Goal: Task Accomplishment & Management: Use online tool/utility

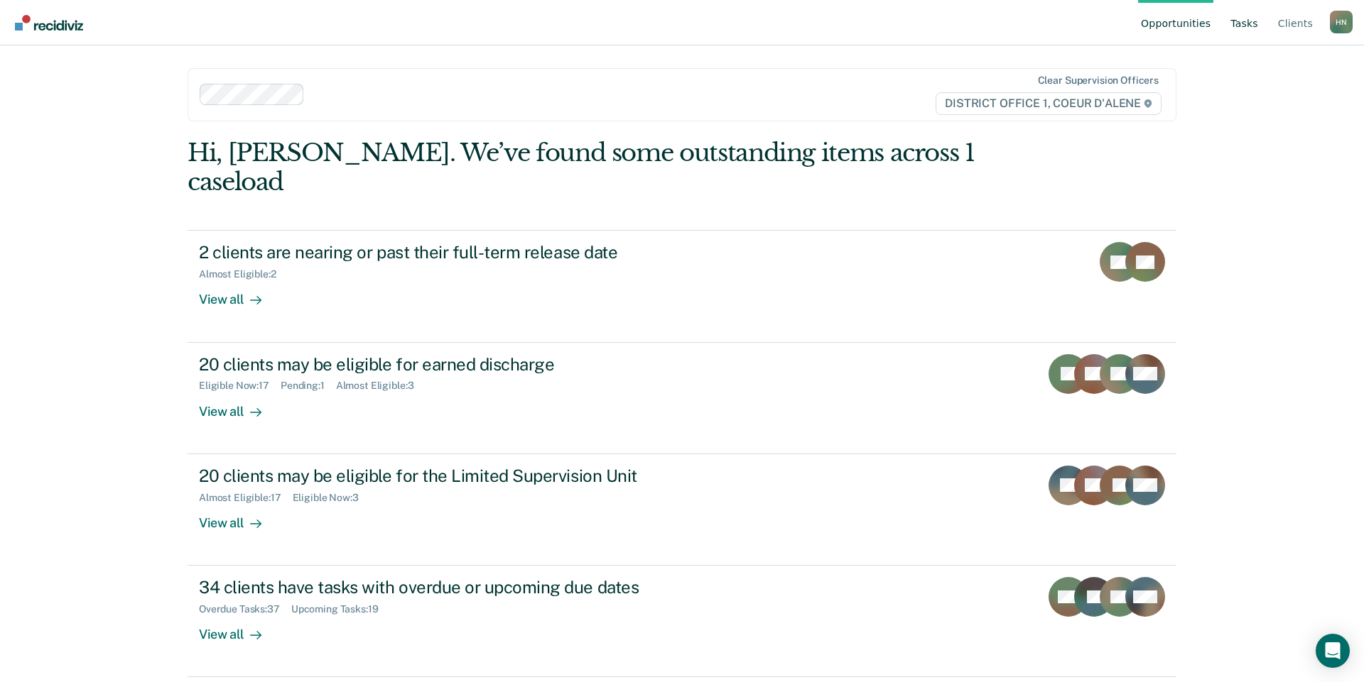
click at [1244, 31] on link "Tasks" at bounding box center [1243, 22] width 33 height 45
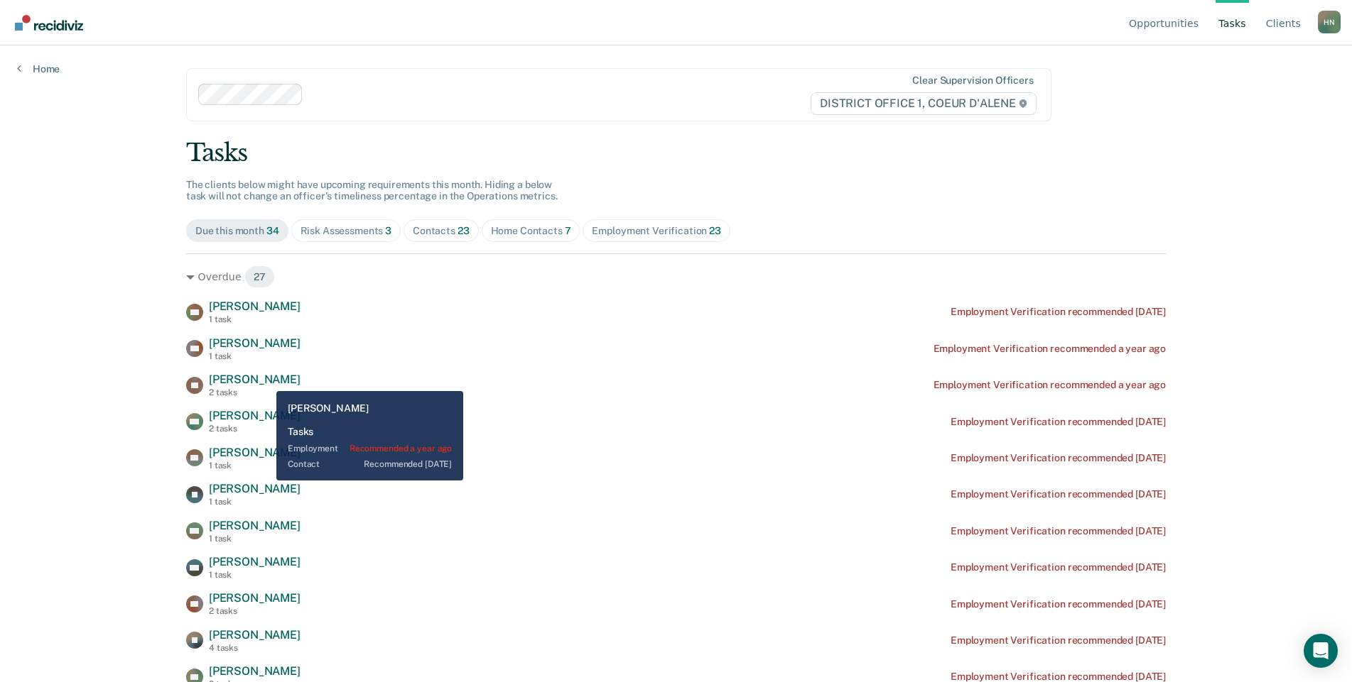
click at [245, 381] on span "[PERSON_NAME]" at bounding box center [255, 379] width 92 height 13
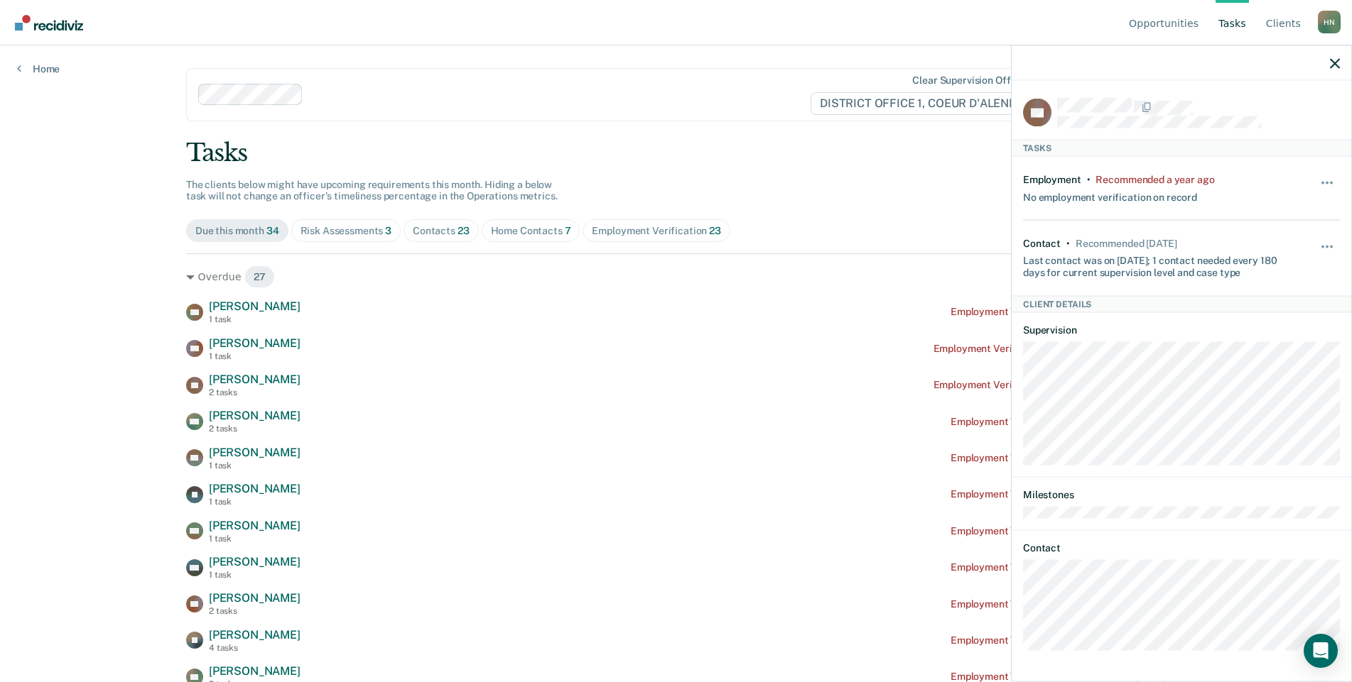
click at [515, 236] on div "Home Contacts 7" at bounding box center [531, 231] width 80 height 12
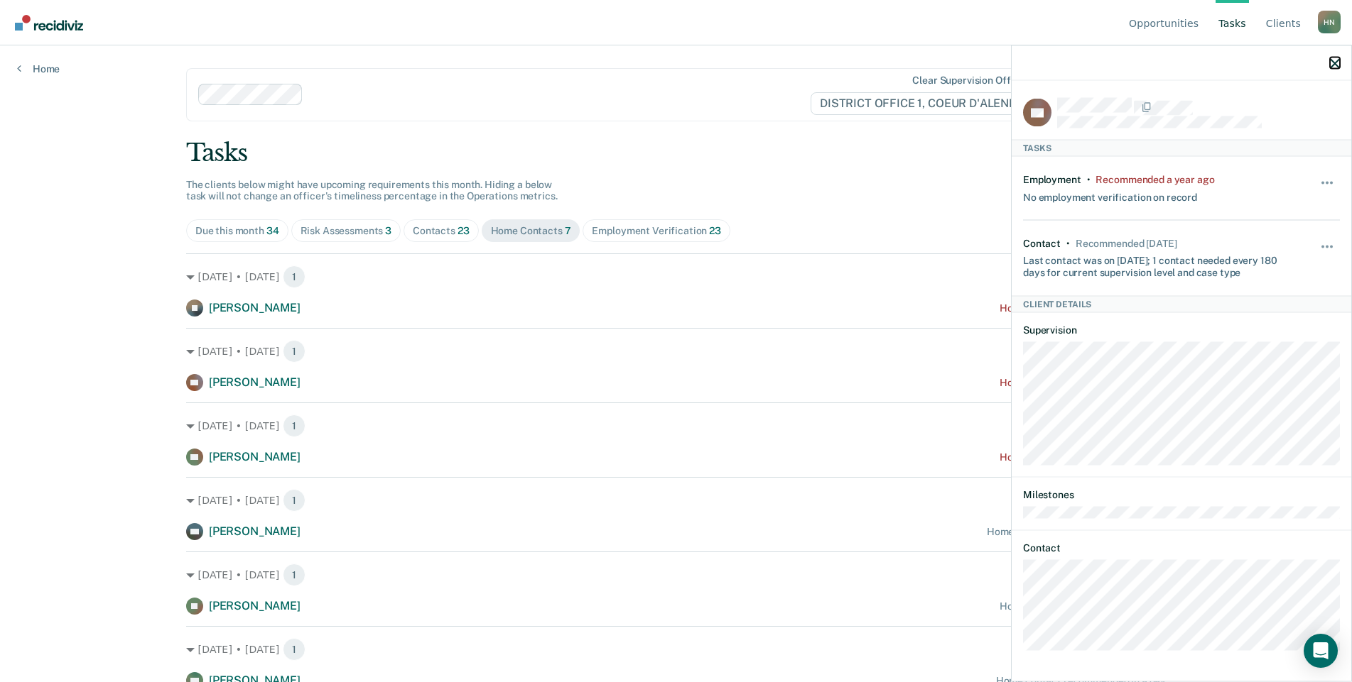
click at [1329, 66] on icon "button" at bounding box center [1334, 63] width 10 height 10
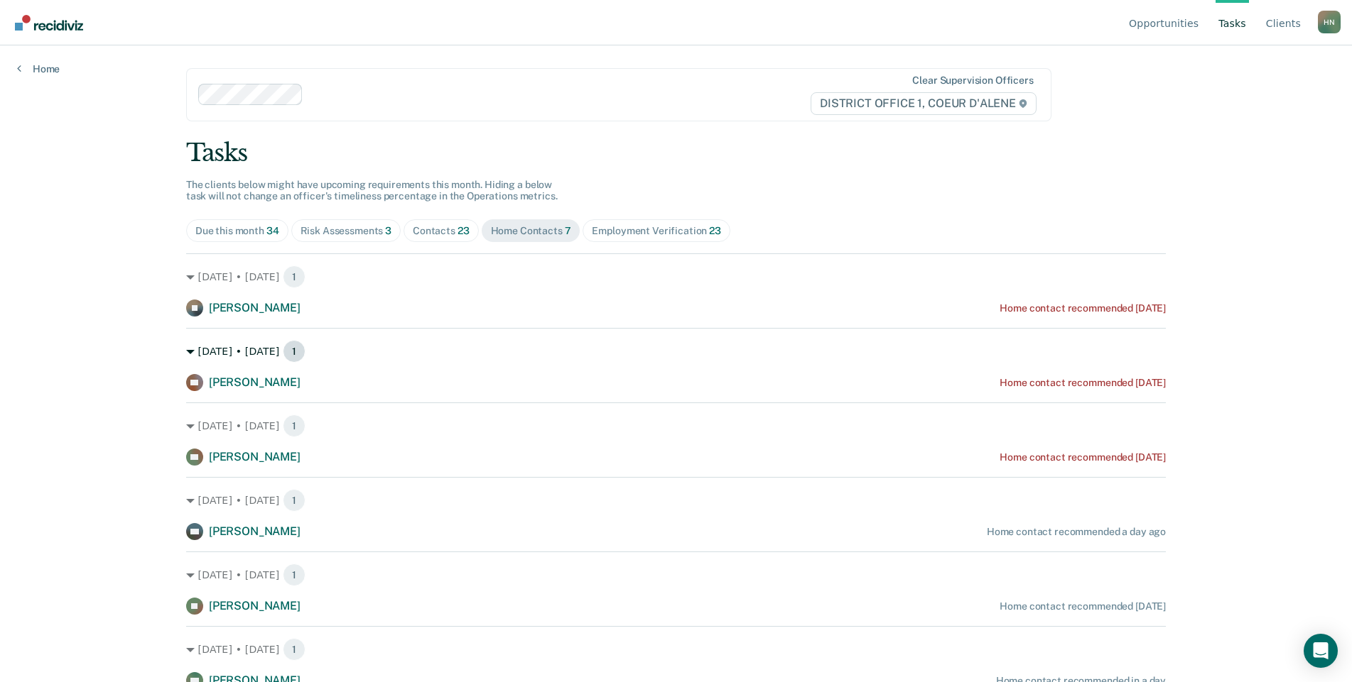
scroll to position [71, 0]
